Goal: Information Seeking & Learning: Learn about a topic

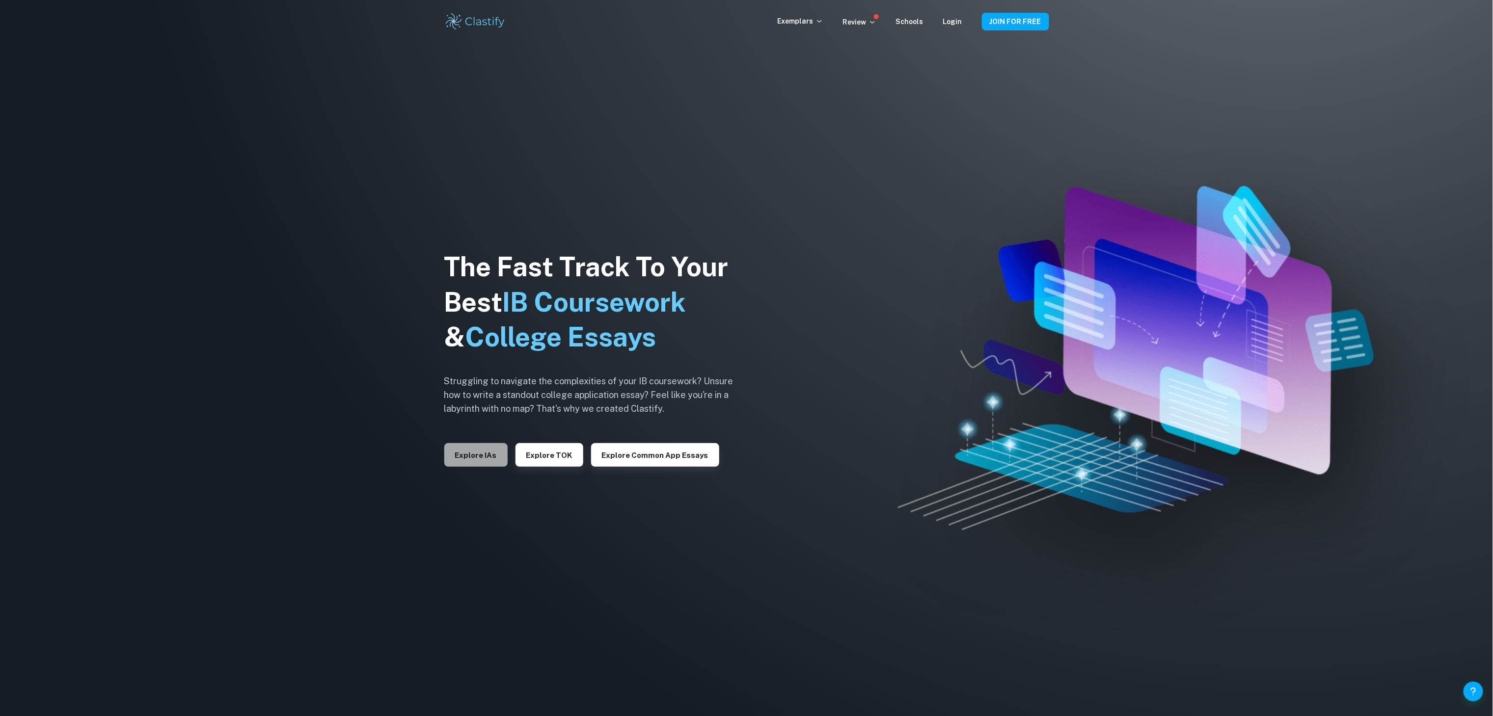
click at [477, 456] on button "Explore IAs" at bounding box center [475, 455] width 63 height 24
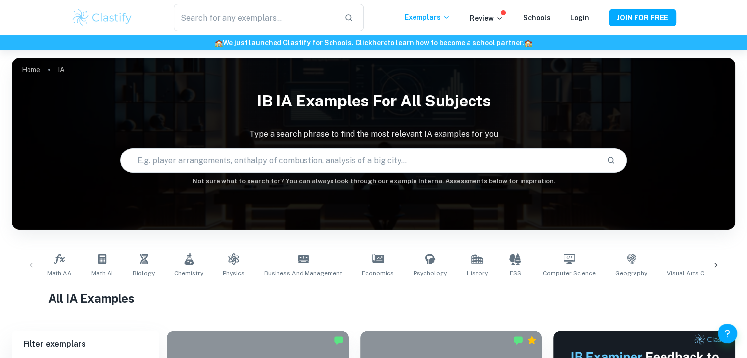
click at [499, 156] on input "text" at bounding box center [360, 160] width 478 height 27
click at [462, 261] on link "History" at bounding box center [476, 265] width 29 height 32
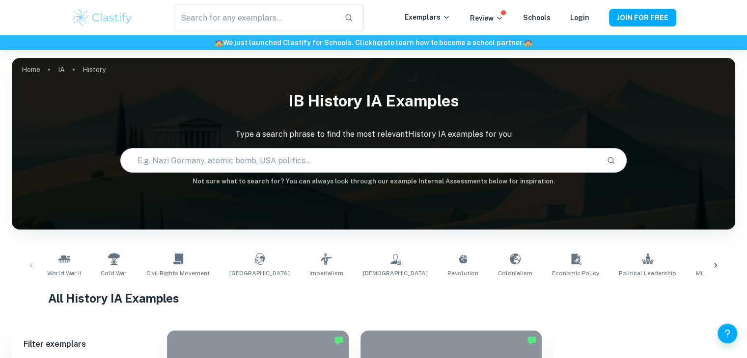
click at [304, 150] on input "text" at bounding box center [360, 160] width 478 height 27
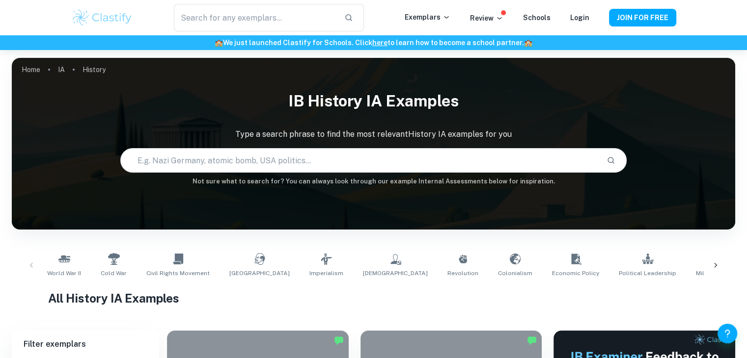
click at [294, 159] on input "text" at bounding box center [360, 160] width 478 height 27
type input "cuban missile crisis"
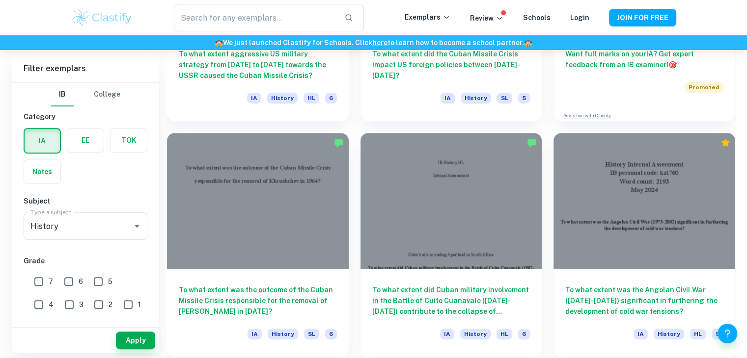
scroll to position [434, 0]
click at [295, 260] on div at bounding box center [258, 201] width 182 height 136
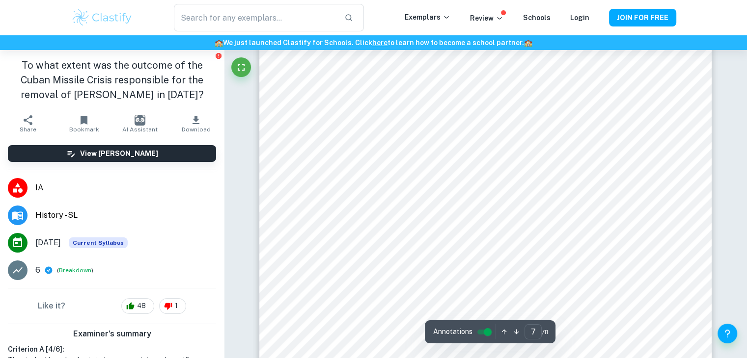
scroll to position [4342, 0]
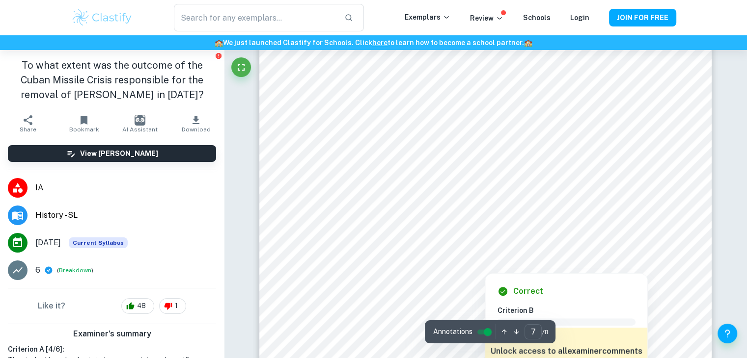
type input "8"
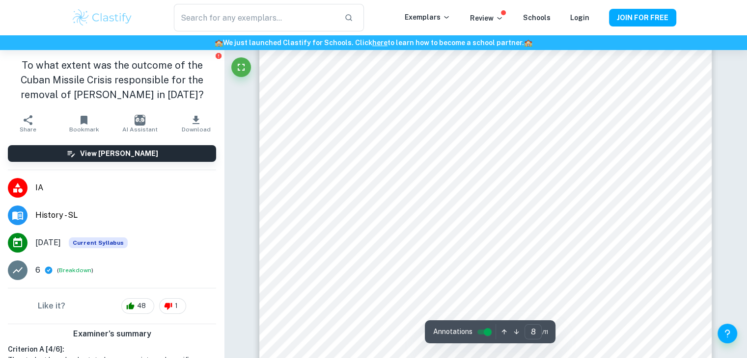
scroll to position [5002, 0]
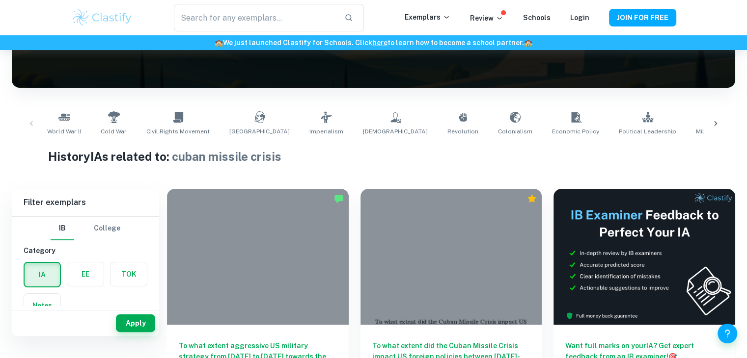
scroll to position [110, 0]
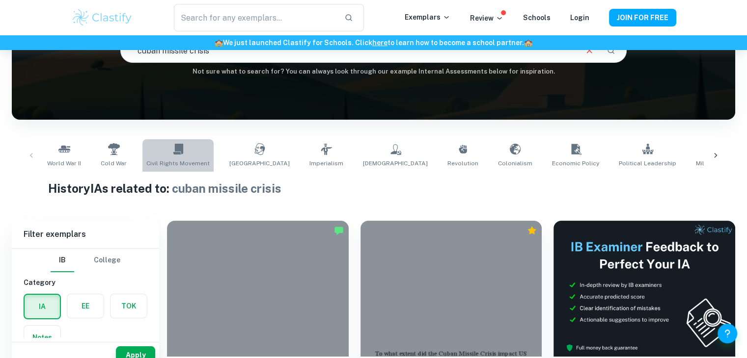
click at [194, 151] on link "Civil Rights Movement" at bounding box center [177, 155] width 71 height 32
type input "Civil Rights Movement"
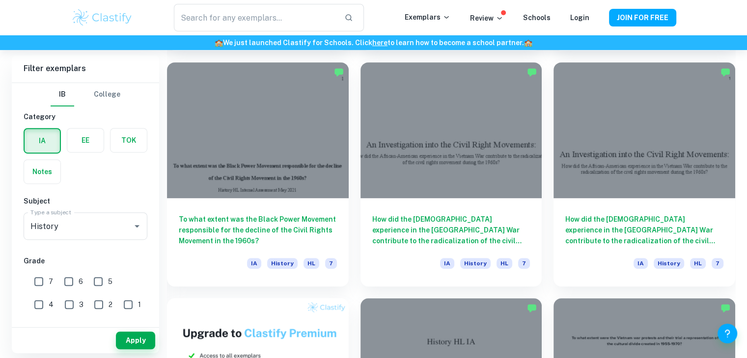
scroll to position [507, 0]
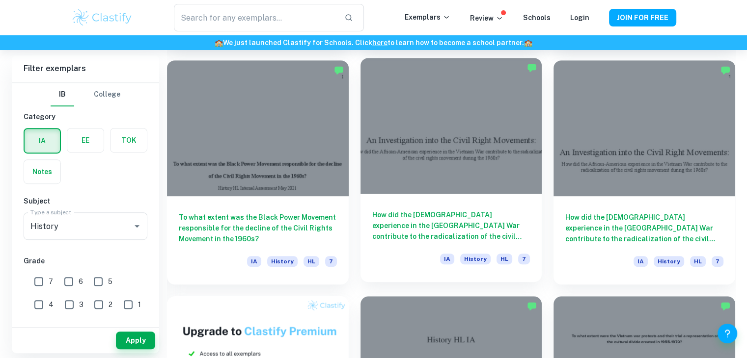
click at [437, 166] on div at bounding box center [451, 126] width 182 height 136
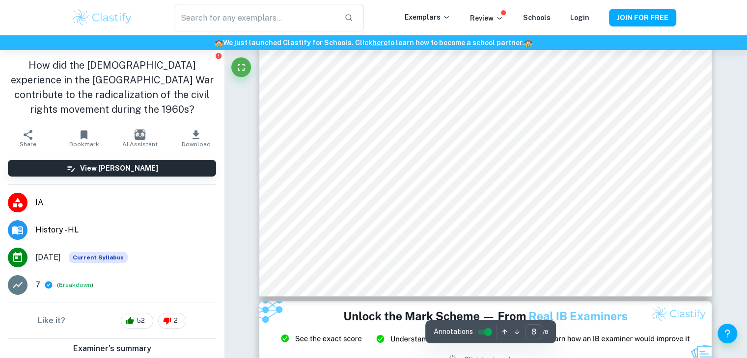
scroll to position [4639, 0]
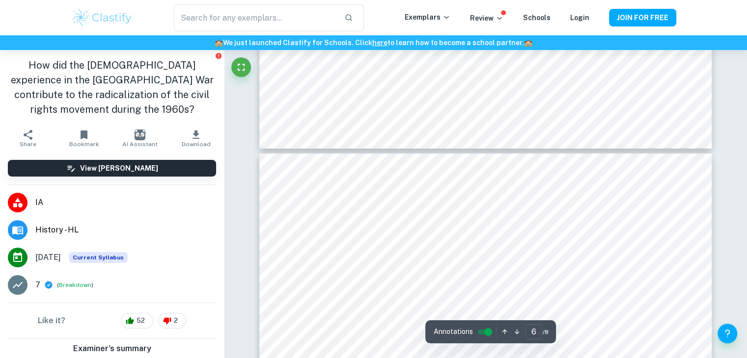
type input "5"
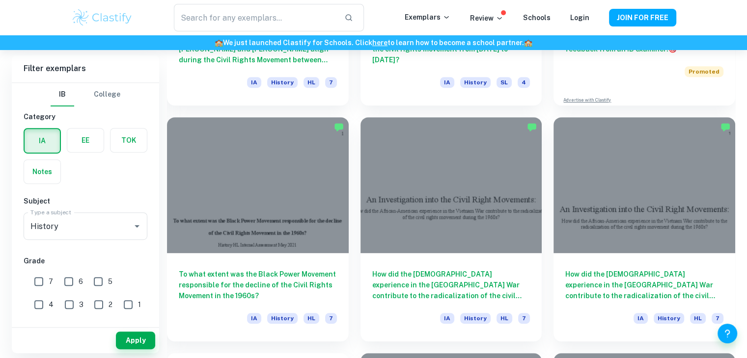
scroll to position [450, 0]
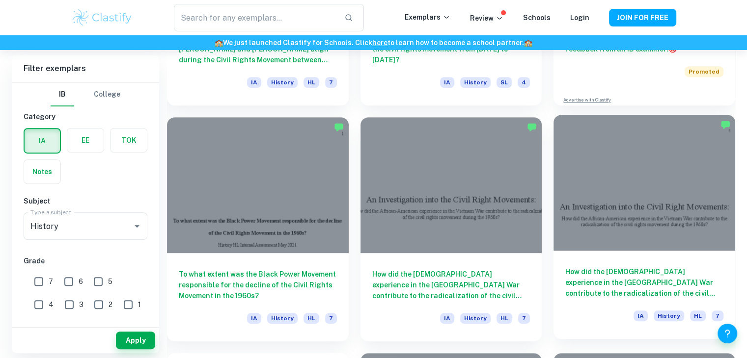
click at [589, 203] on div at bounding box center [644, 183] width 182 height 136
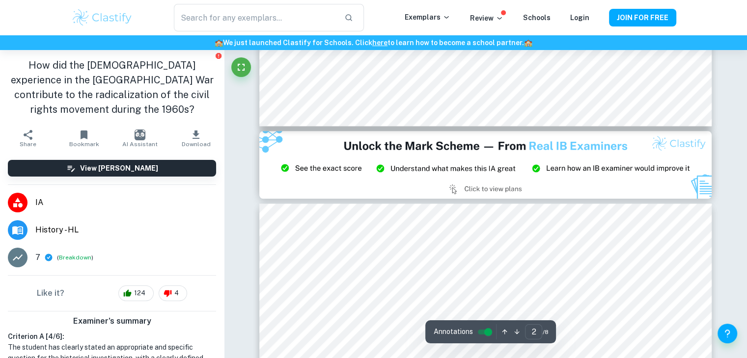
type input "3"
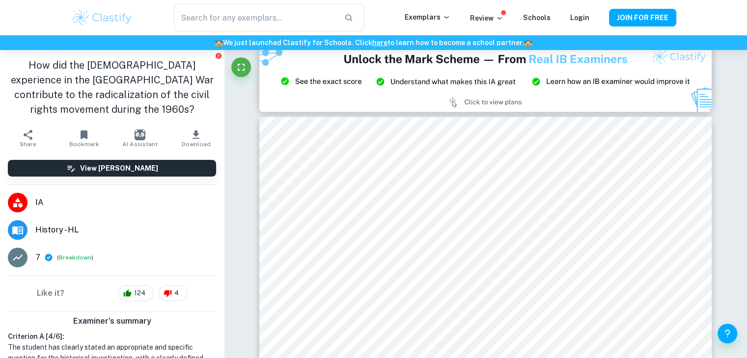
scroll to position [1268, 0]
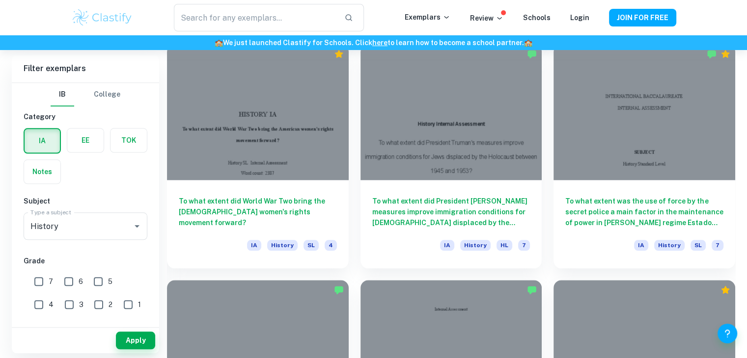
scroll to position [996, 0]
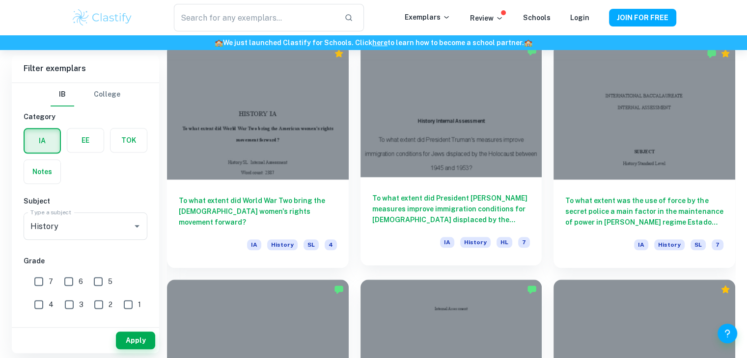
click at [463, 111] on div at bounding box center [451, 109] width 182 height 136
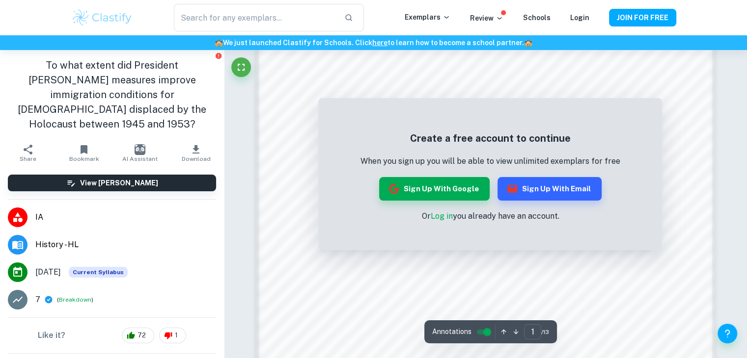
scroll to position [1053, 0]
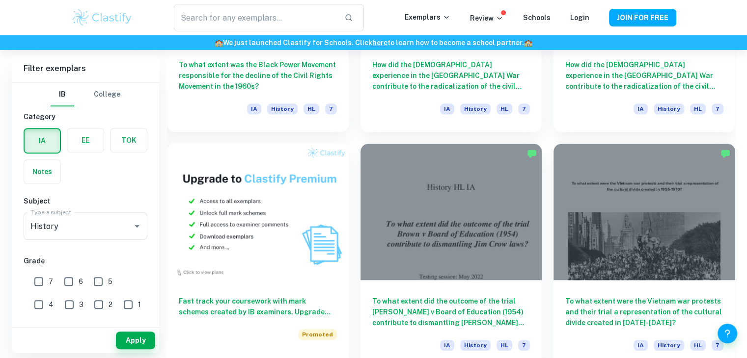
scroll to position [737, 0]
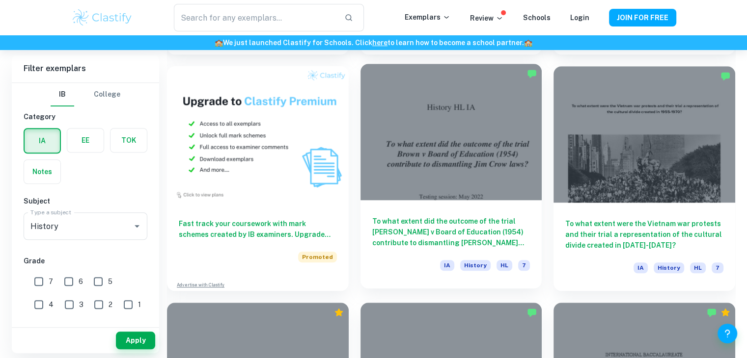
click at [469, 144] on div at bounding box center [451, 132] width 182 height 136
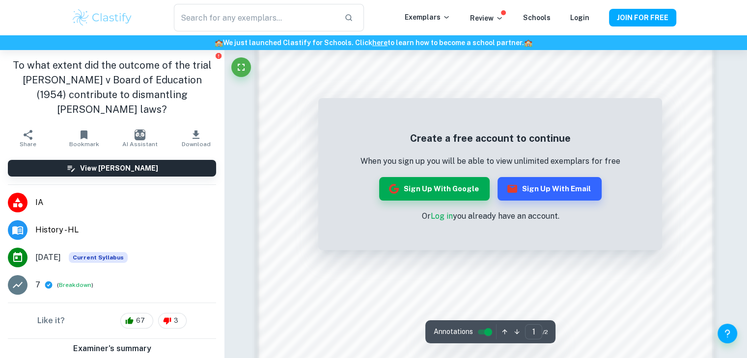
scroll to position [689, 0]
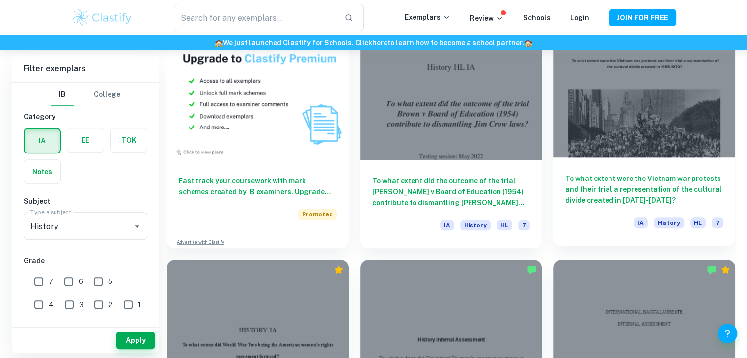
scroll to position [781, 0]
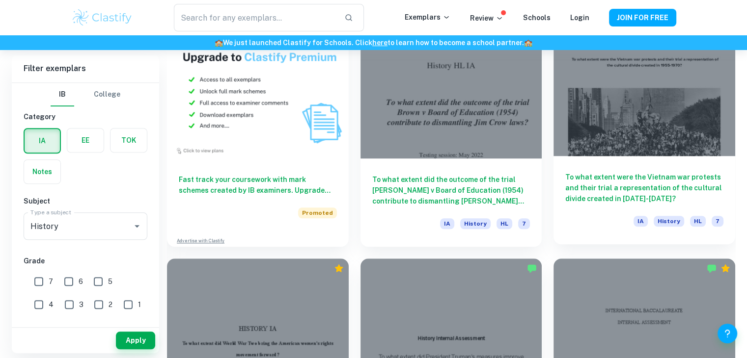
click at [605, 124] on div at bounding box center [644, 88] width 182 height 136
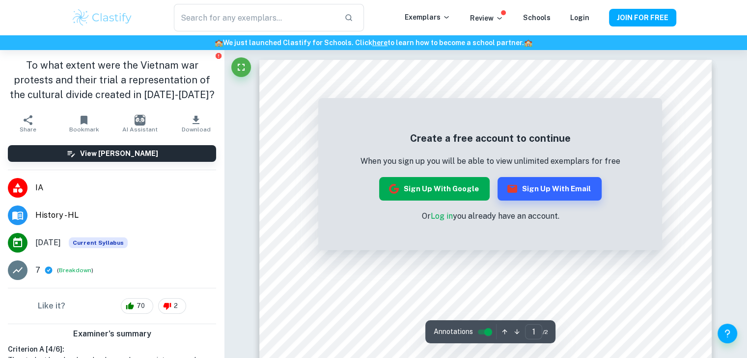
click at [463, 196] on button "Sign up with Google" at bounding box center [434, 189] width 110 height 24
